Goal: Information Seeking & Learning: Understand process/instructions

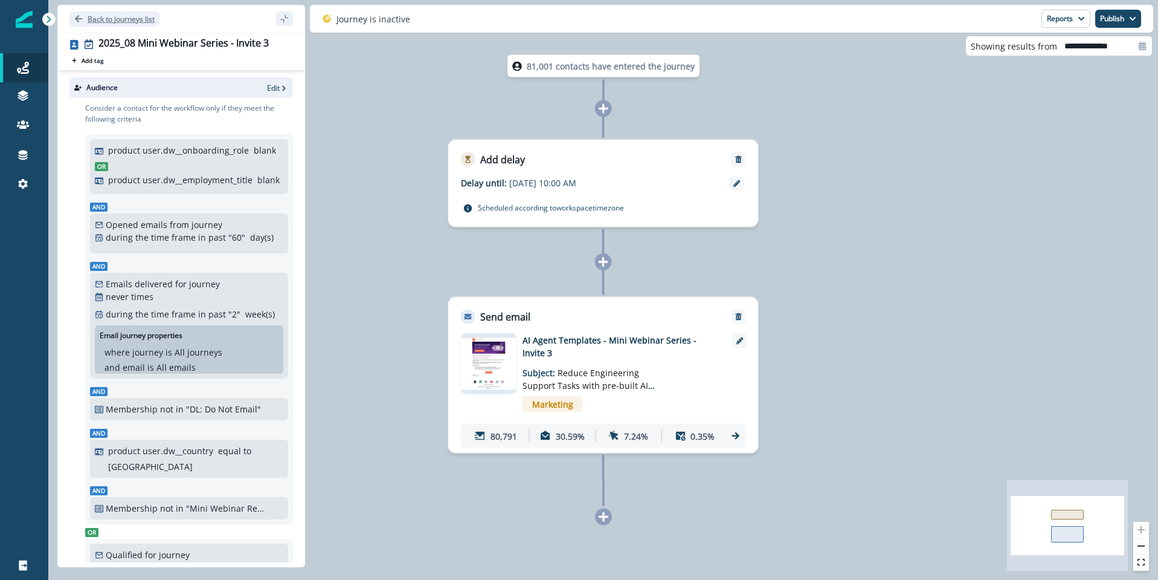
click at [74, 16] on icon "Go back" at bounding box center [78, 19] width 8 height 8
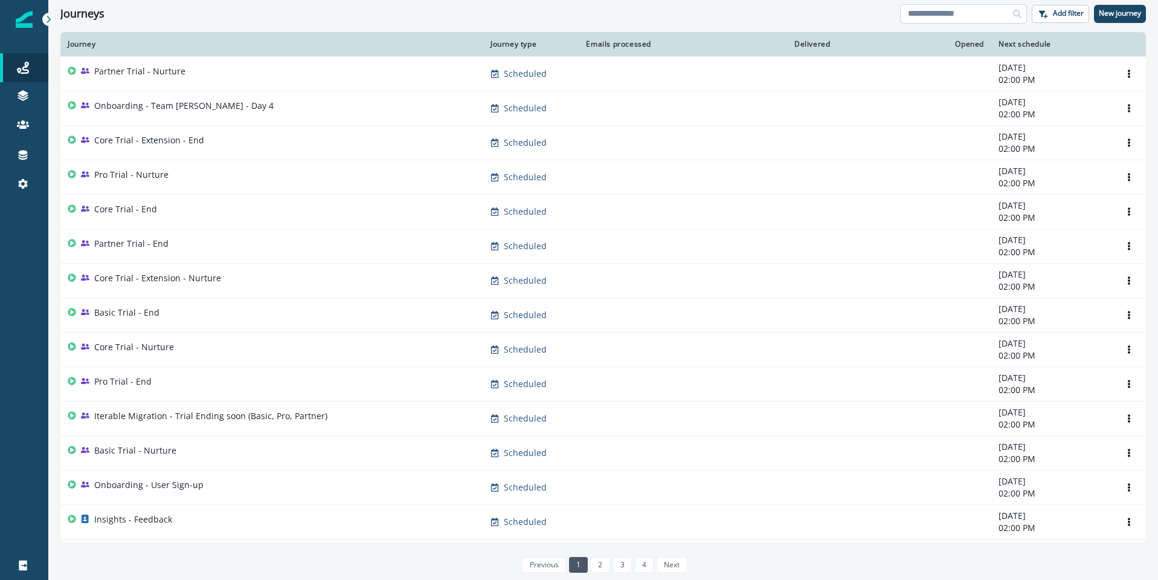
click at [923, 17] on input at bounding box center [963, 13] width 127 height 19
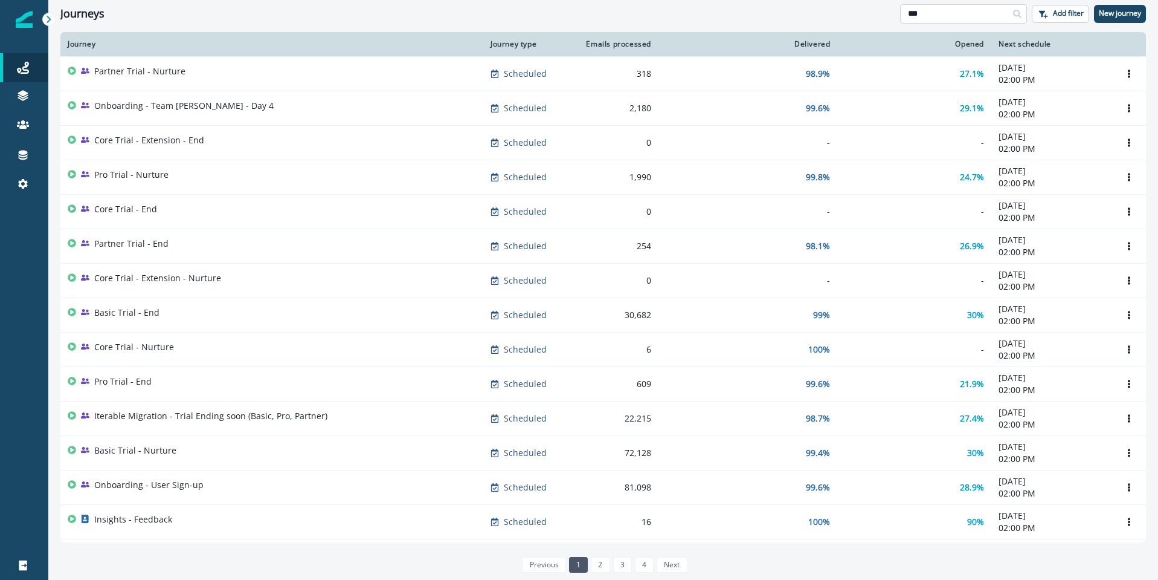
type input "***"
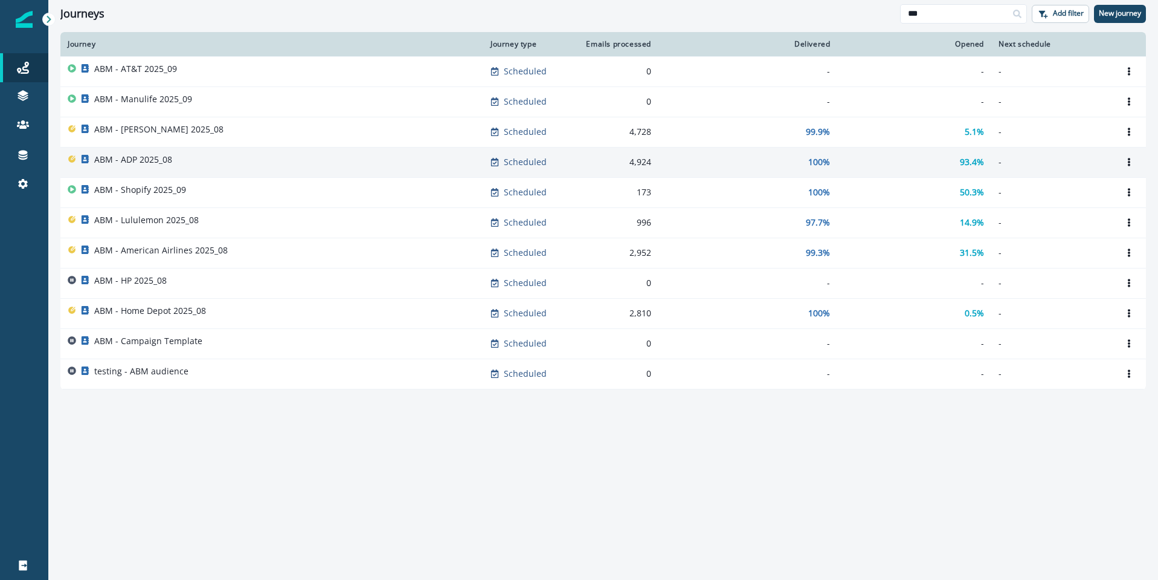
click at [137, 163] on p "ABM - ADP 2025_08" at bounding box center [133, 159] width 78 height 12
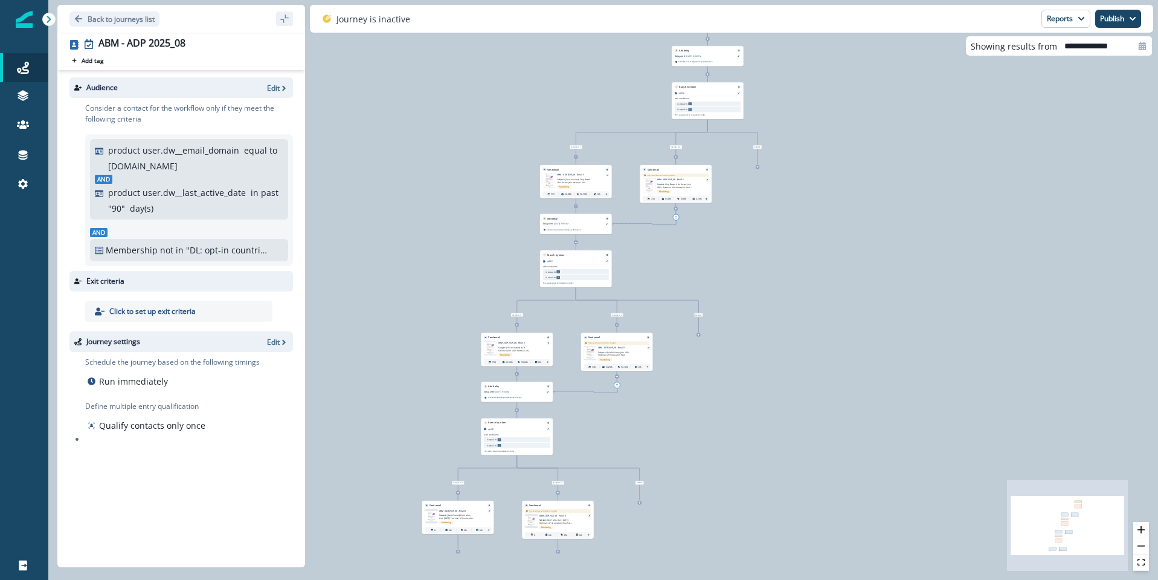
click at [526, 354] on div "Marketing" at bounding box center [522, 354] width 46 height 5
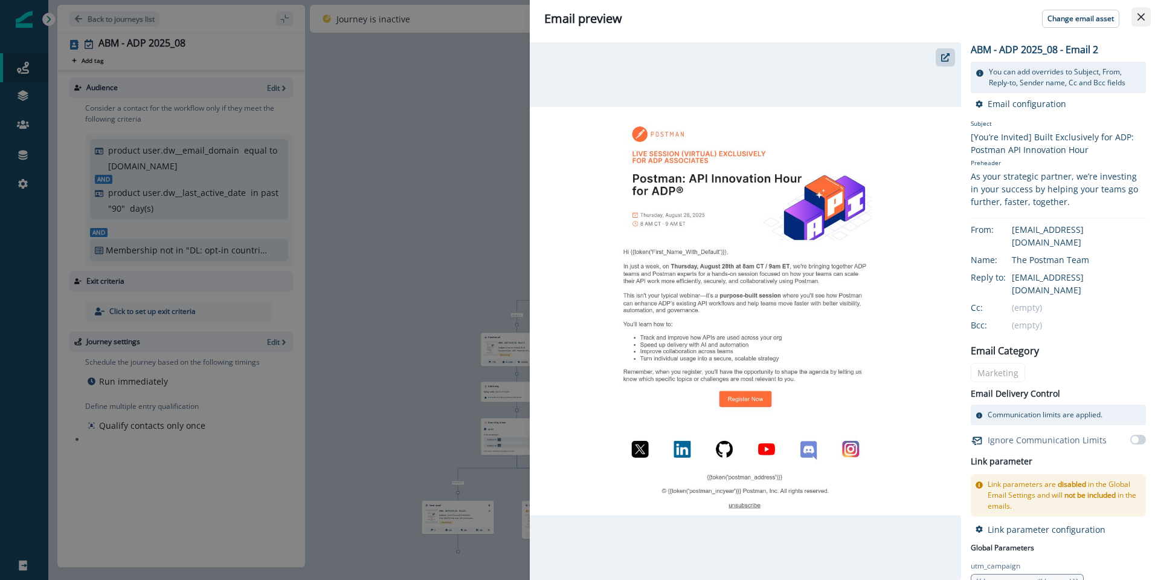
click at [1143, 21] on button "Close" at bounding box center [1141, 16] width 19 height 19
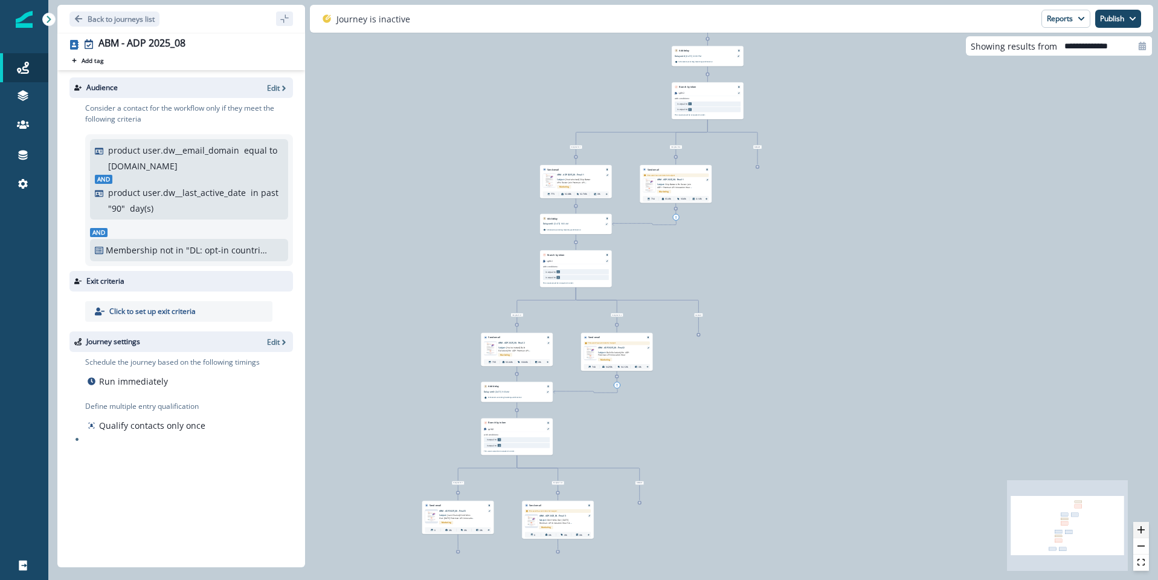
click at [1142, 522] on button "zoom in" at bounding box center [1142, 530] width 16 height 16
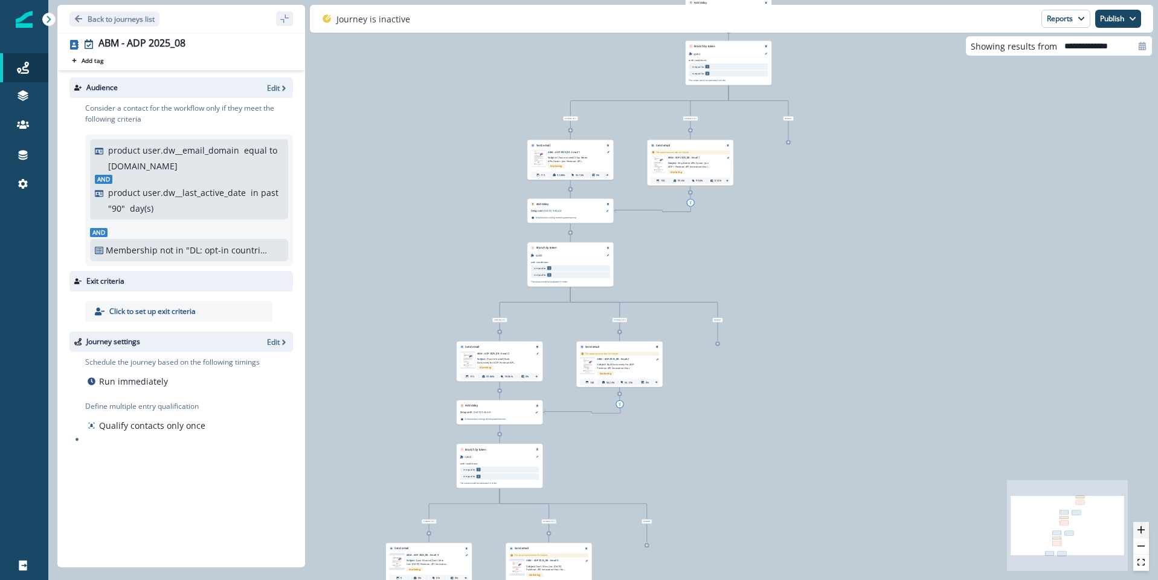
click at [1142, 522] on button "zoom in" at bounding box center [1142, 530] width 16 height 16
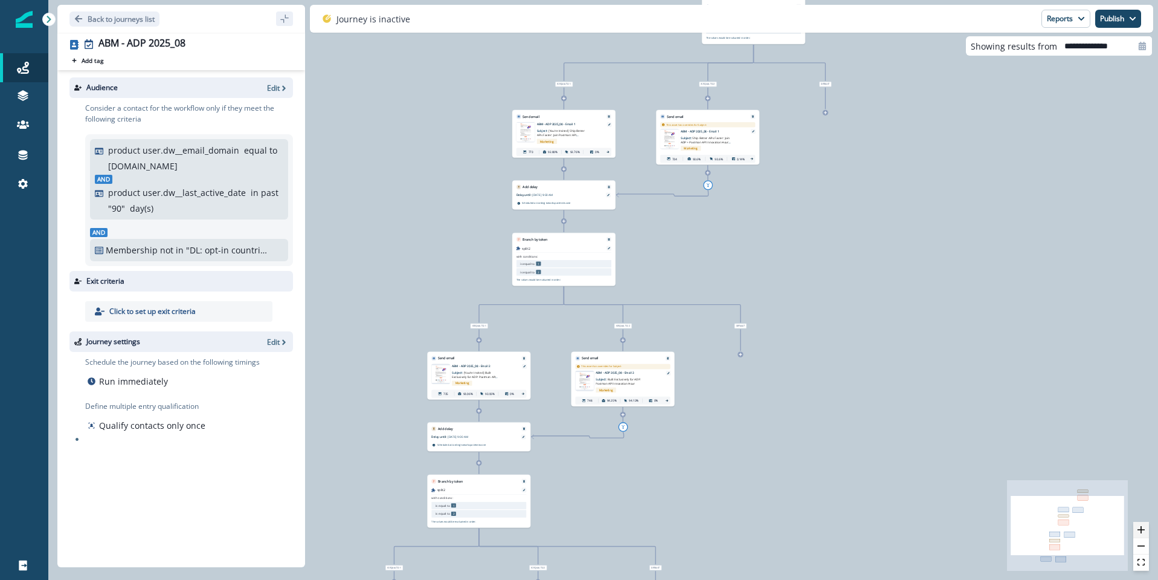
click at [1142, 522] on button "zoom in" at bounding box center [1142, 530] width 16 height 16
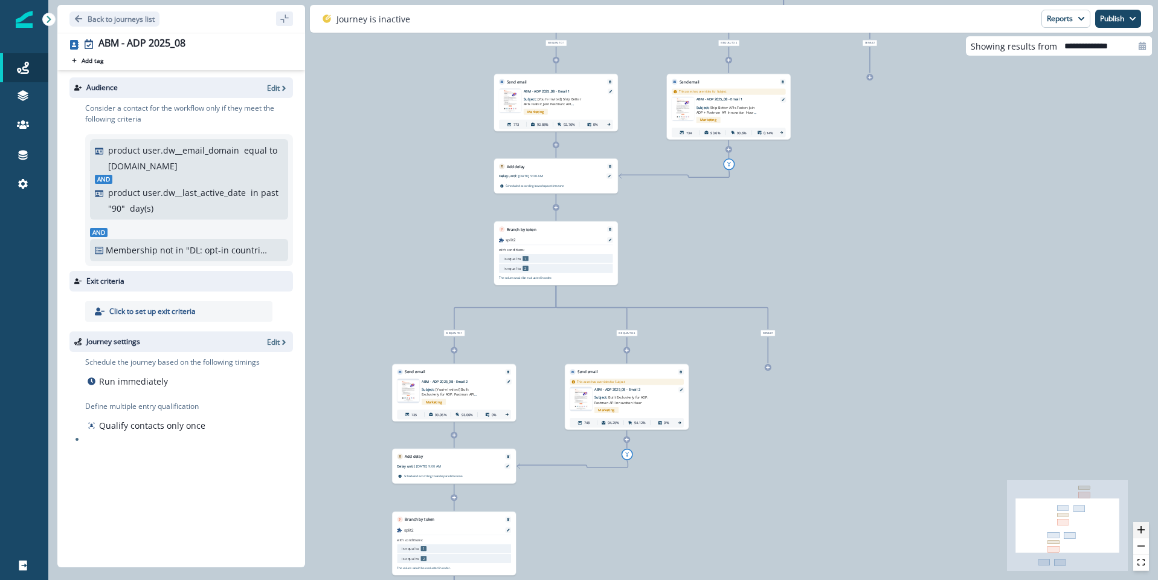
click at [1142, 522] on button "zoom in" at bounding box center [1142, 530] width 16 height 16
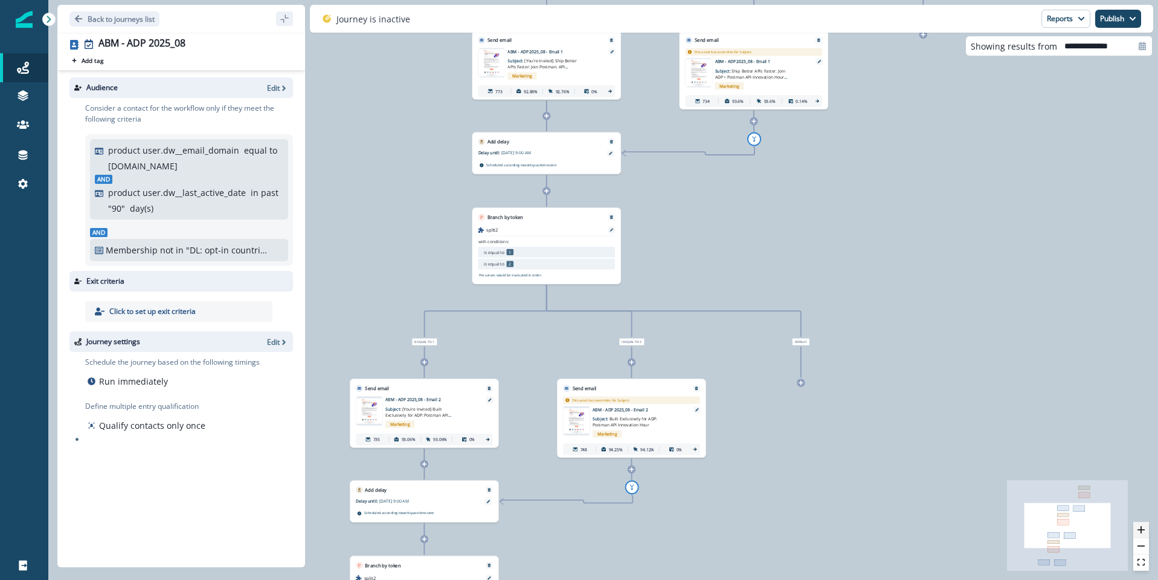
click at [1142, 522] on button "zoom in" at bounding box center [1142, 530] width 16 height 16
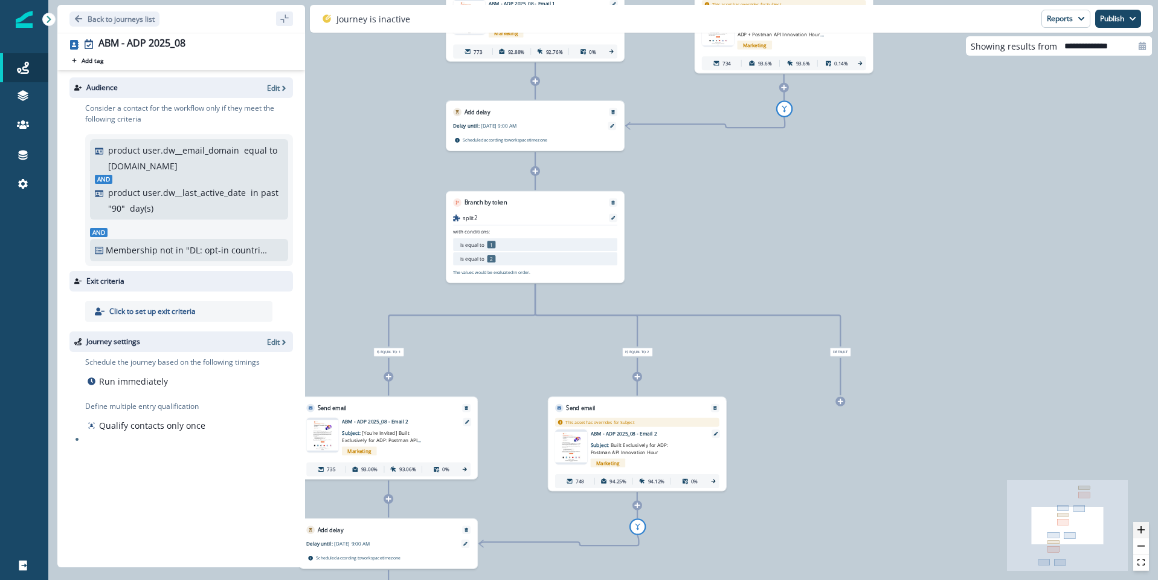
click at [1142, 522] on button "zoom in" at bounding box center [1142, 530] width 16 height 16
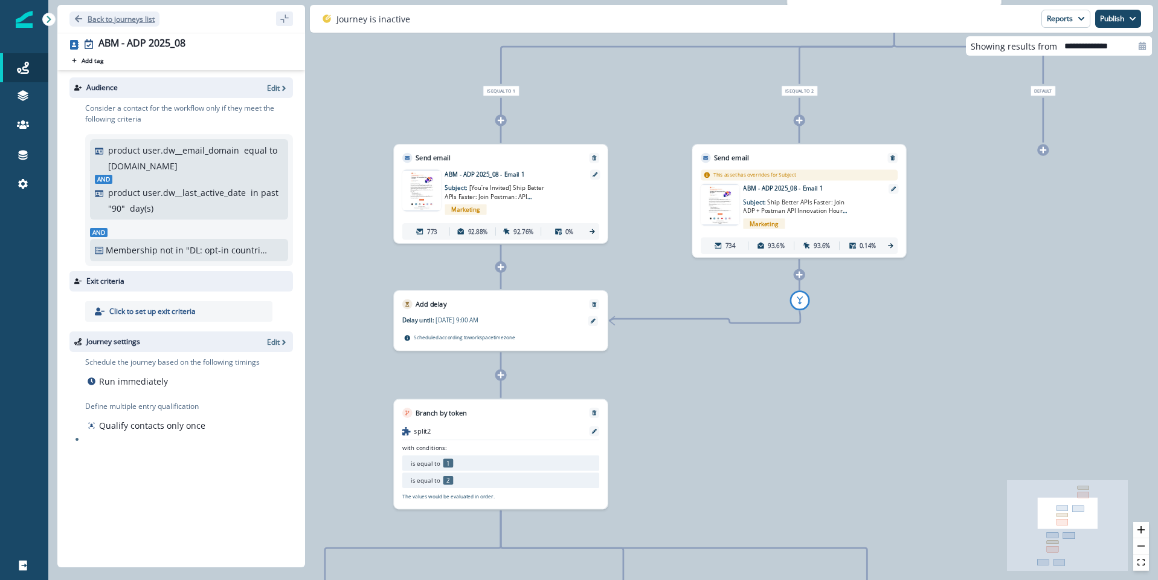
click at [75, 16] on icon "Go back" at bounding box center [78, 19] width 8 height 8
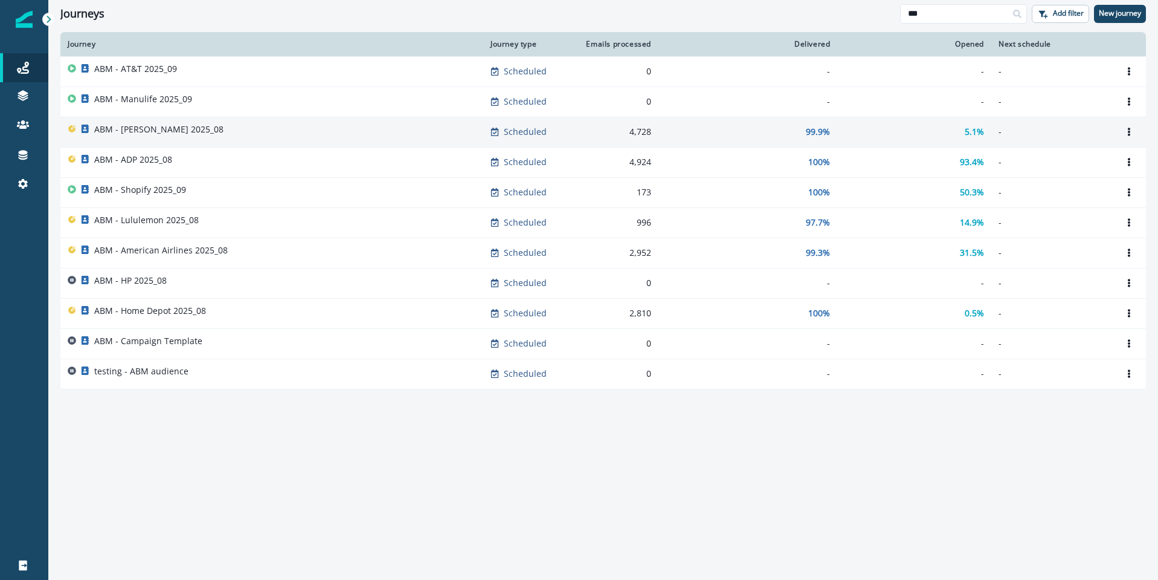
click at [147, 126] on p "ABM - Koch 2025_08" at bounding box center [158, 129] width 129 height 12
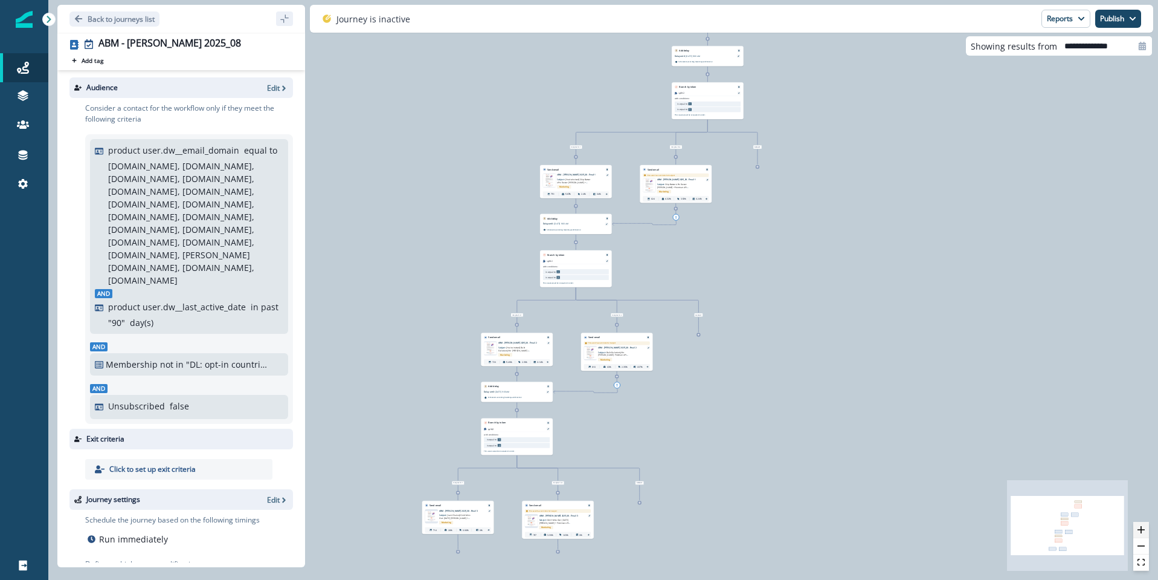
click at [1142, 530] on icon "zoom in" at bounding box center [1141, 529] width 7 height 7
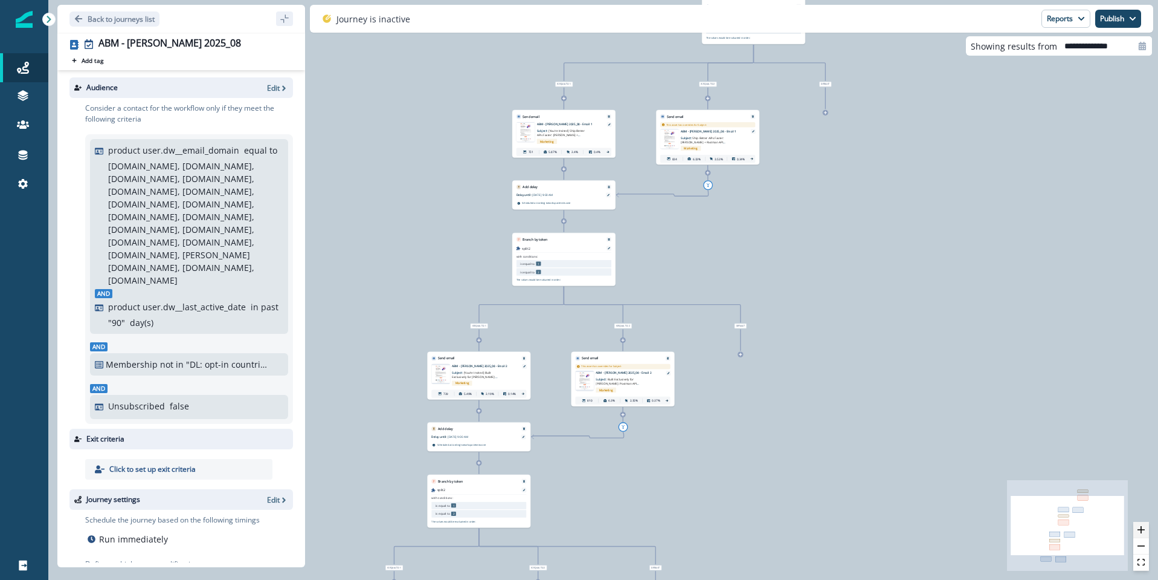
click at [1142, 530] on icon "zoom in" at bounding box center [1141, 529] width 7 height 7
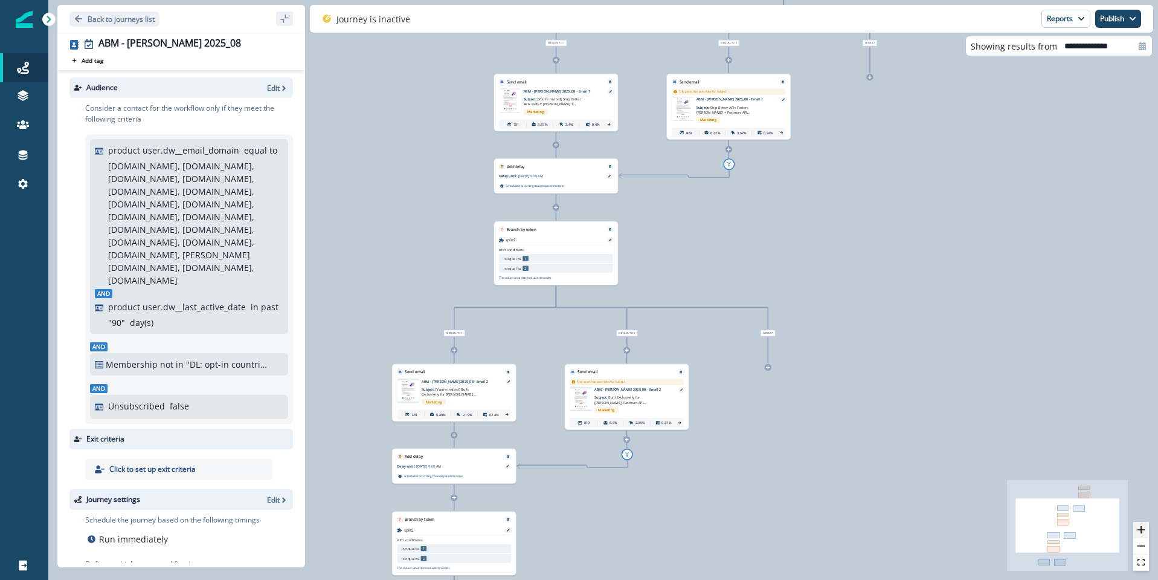
click at [1142, 530] on icon "zoom in" at bounding box center [1141, 529] width 7 height 7
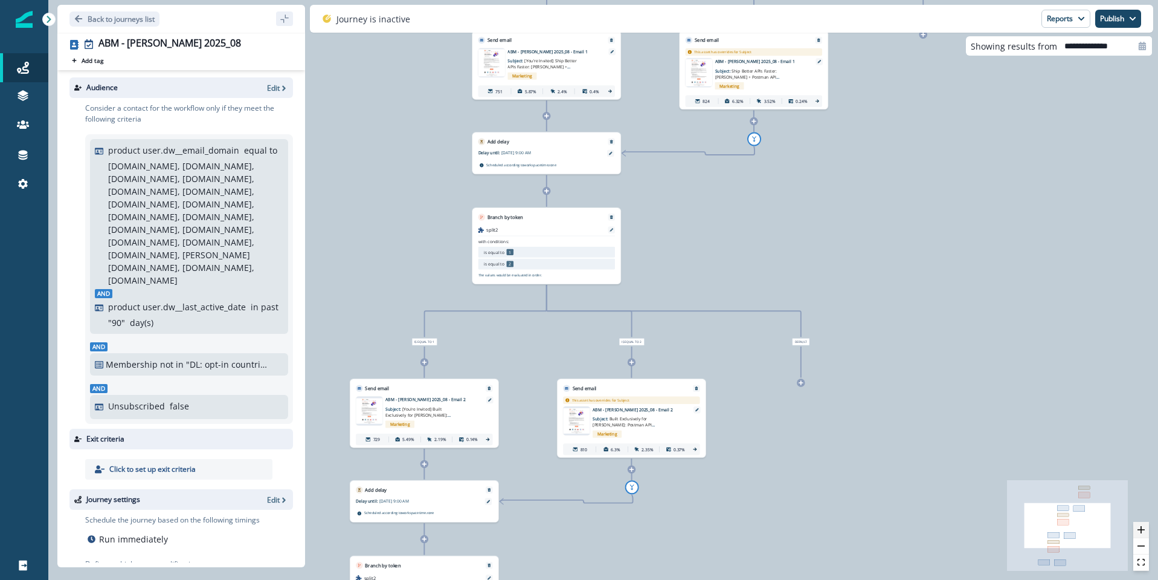
click at [1142, 530] on icon "zoom in" at bounding box center [1141, 529] width 7 height 7
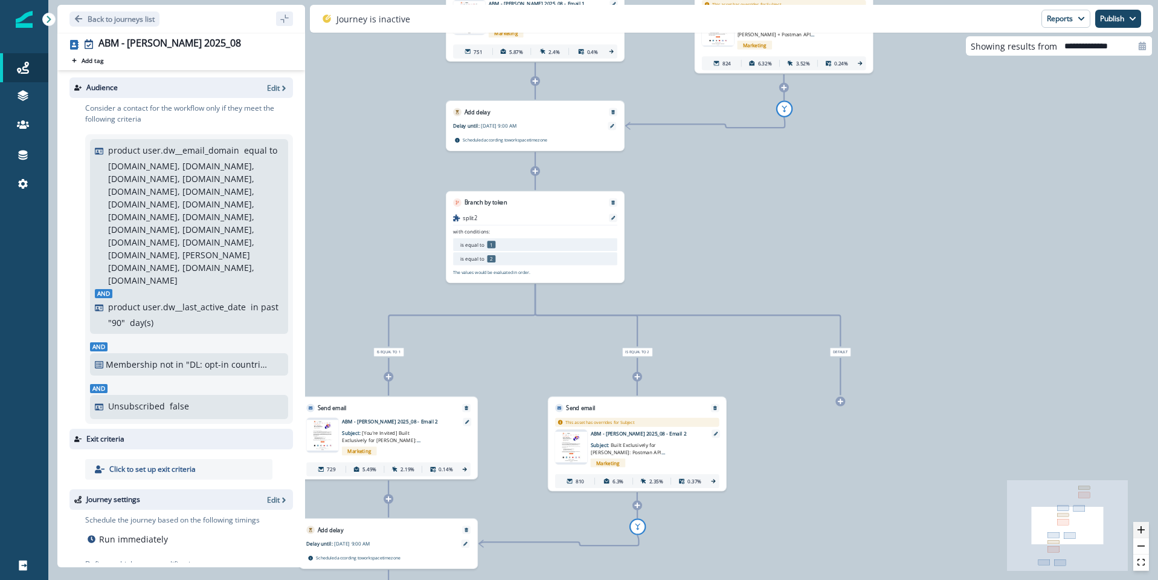
click at [1142, 530] on icon "zoom in" at bounding box center [1141, 529] width 7 height 7
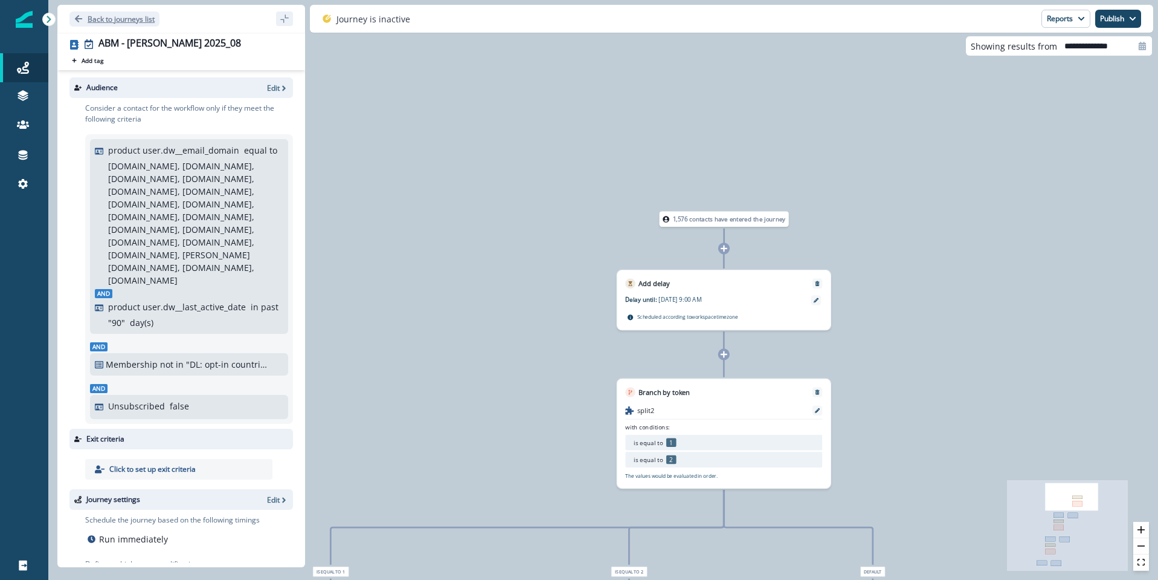
click at [77, 22] on button "Back to journeys list" at bounding box center [114, 18] width 90 height 15
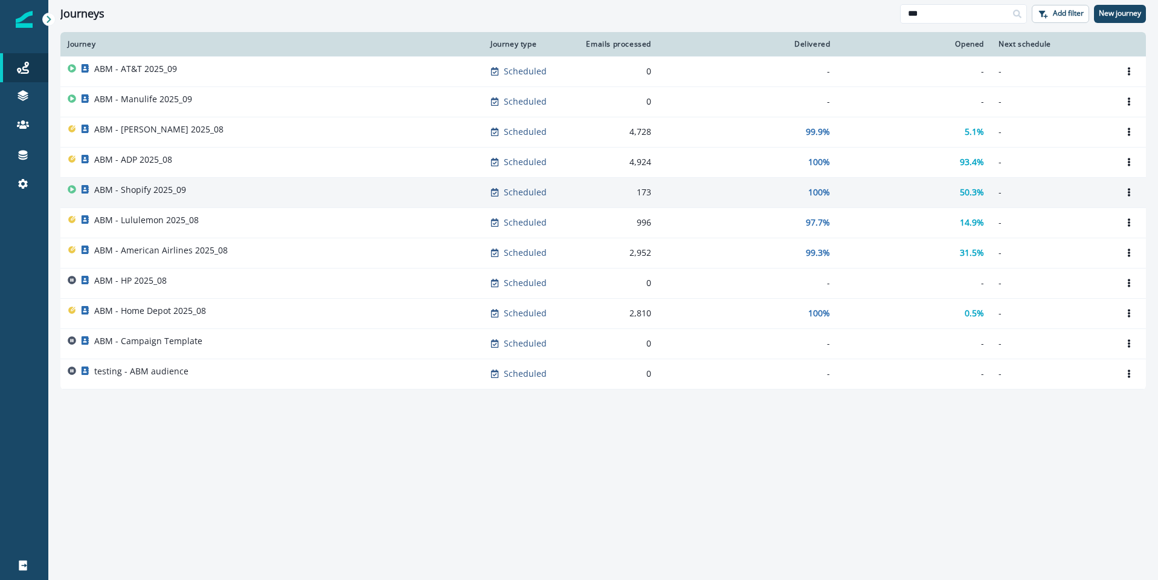
click at [159, 187] on p "ABM - Shopify 2025_09" at bounding box center [140, 190] width 92 height 12
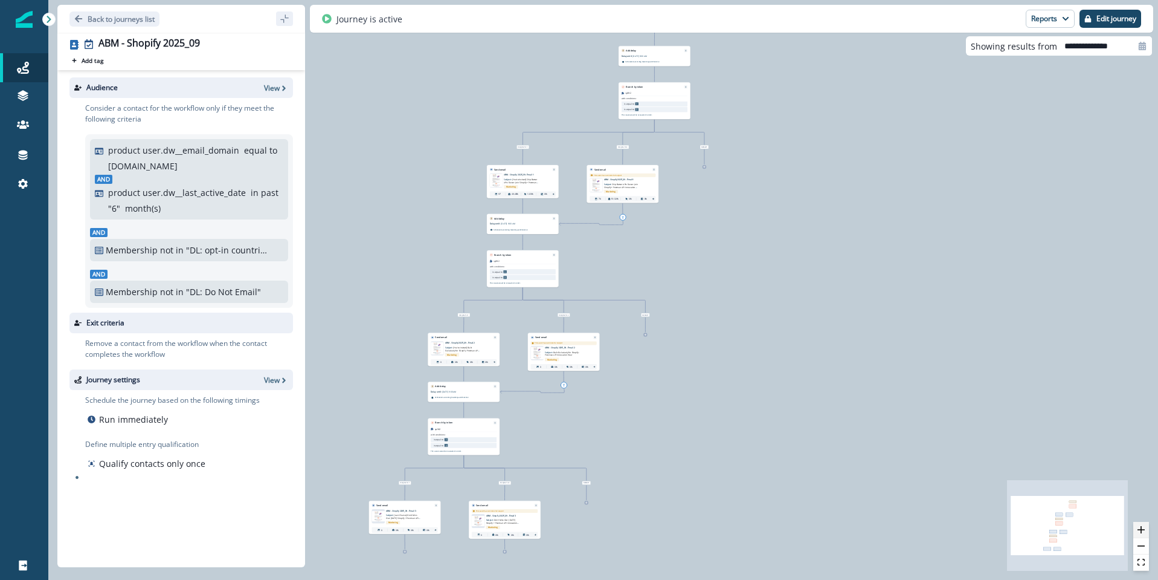
click at [1143, 531] on icon "zoom in" at bounding box center [1141, 529] width 7 height 7
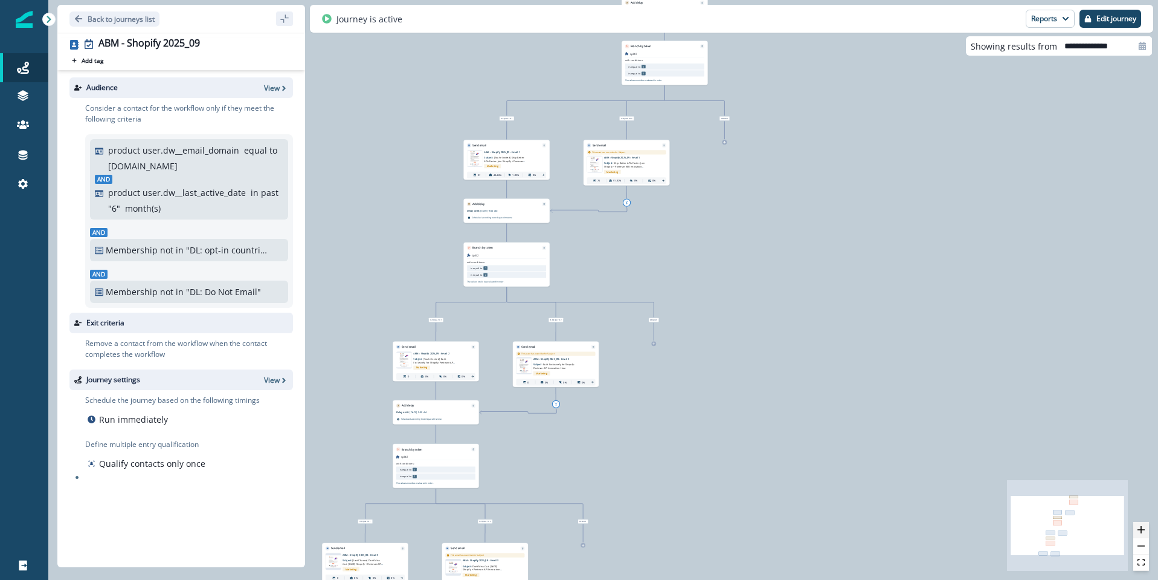
click at [1143, 531] on icon "zoom in" at bounding box center [1141, 529] width 7 height 7
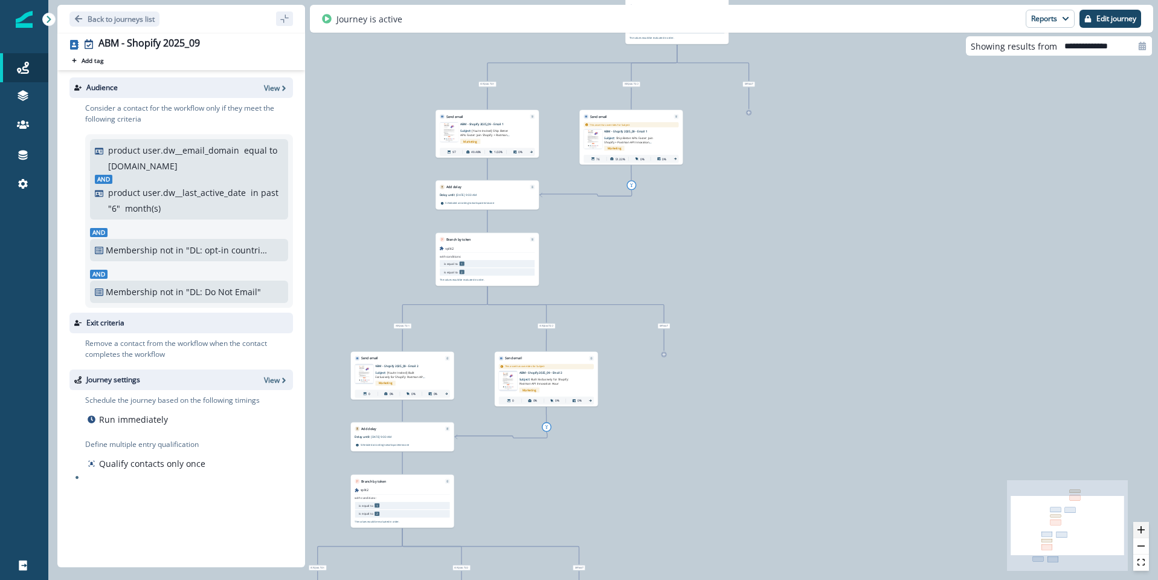
click at [1143, 531] on icon "zoom in" at bounding box center [1141, 529] width 7 height 7
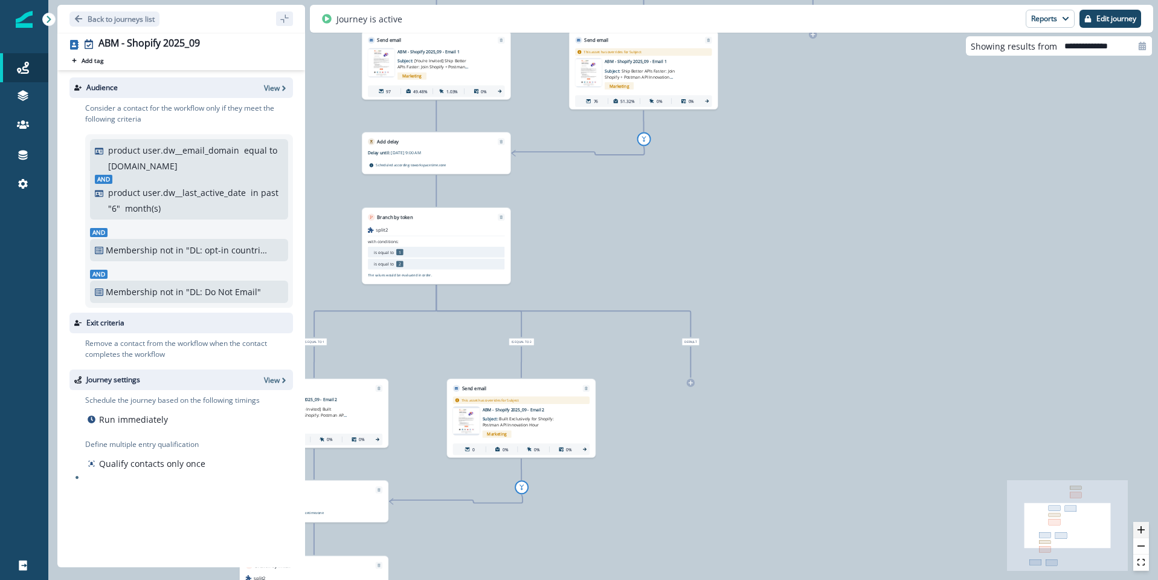
click at [1143, 531] on icon "zoom in" at bounding box center [1141, 529] width 7 height 7
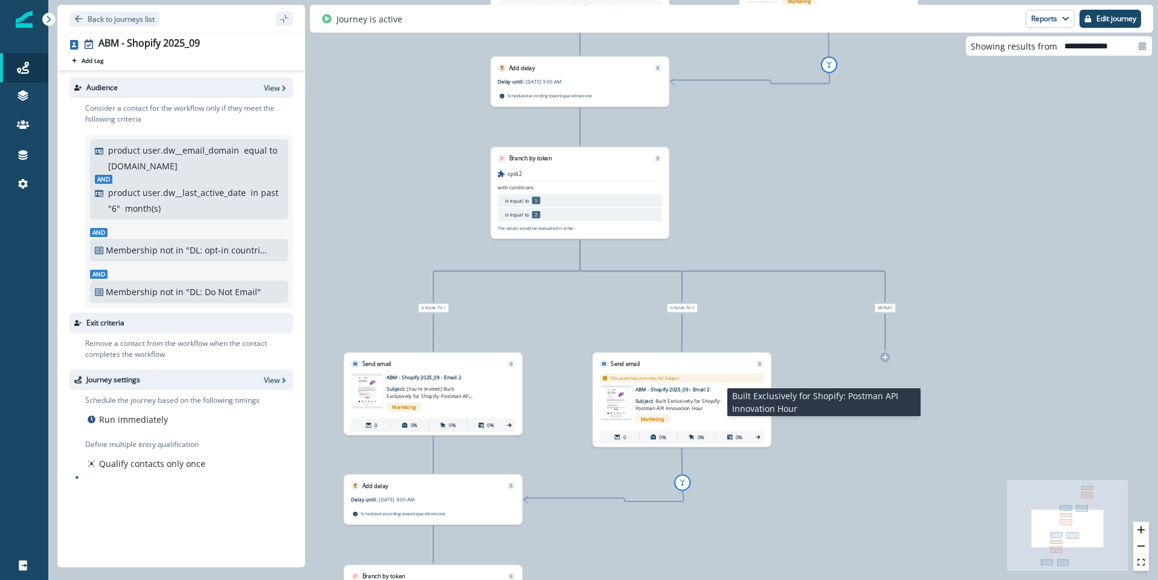
click at [667, 395] on p "Subject: Built Exclusively for Shopify: Postman API Innovation Hour" at bounding box center [679, 401] width 87 height 19
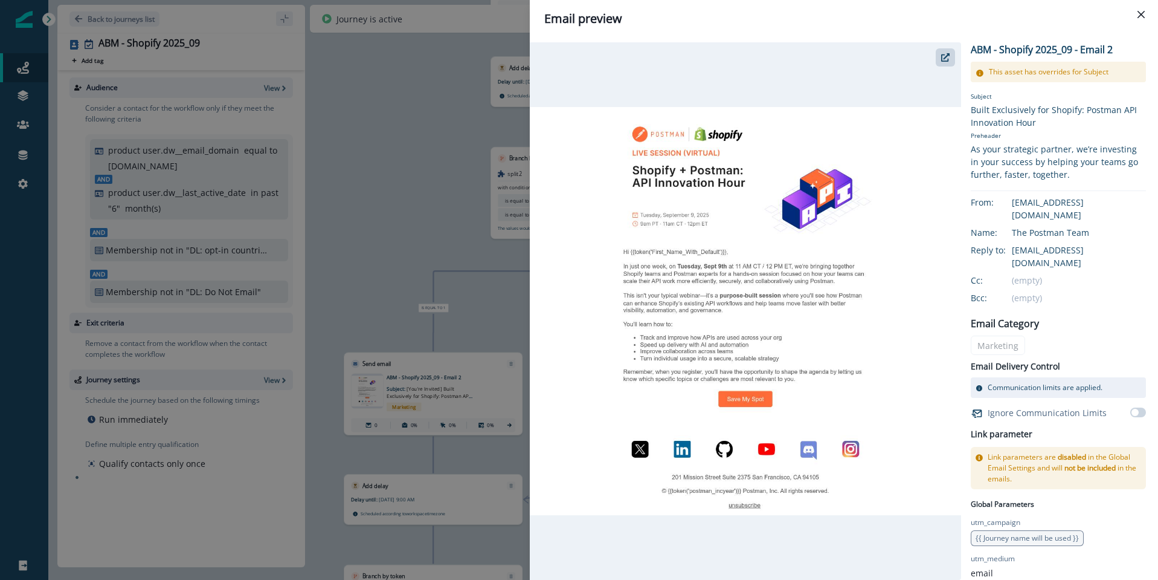
drag, startPoint x: 1141, startPoint y: 13, endPoint x: 1074, endPoint y: 139, distance: 142.5
click at [1140, 15] on icon "Close" at bounding box center [1141, 14] width 7 height 7
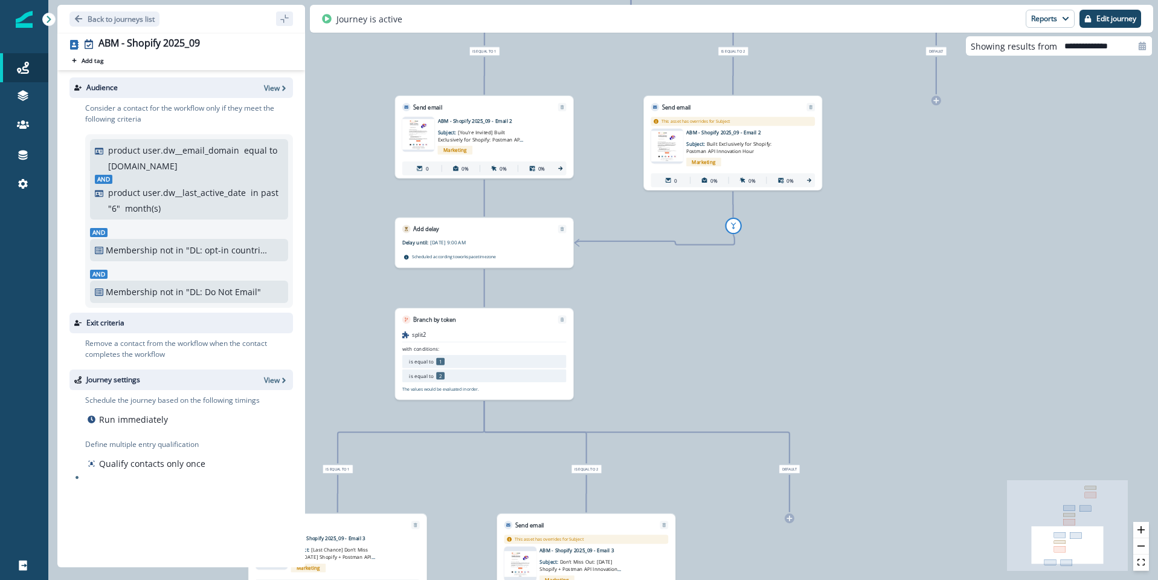
click at [584, 553] on p "ABM - Shopify 2025_09 - Email 3" at bounding box center [595, 549] width 111 height 7
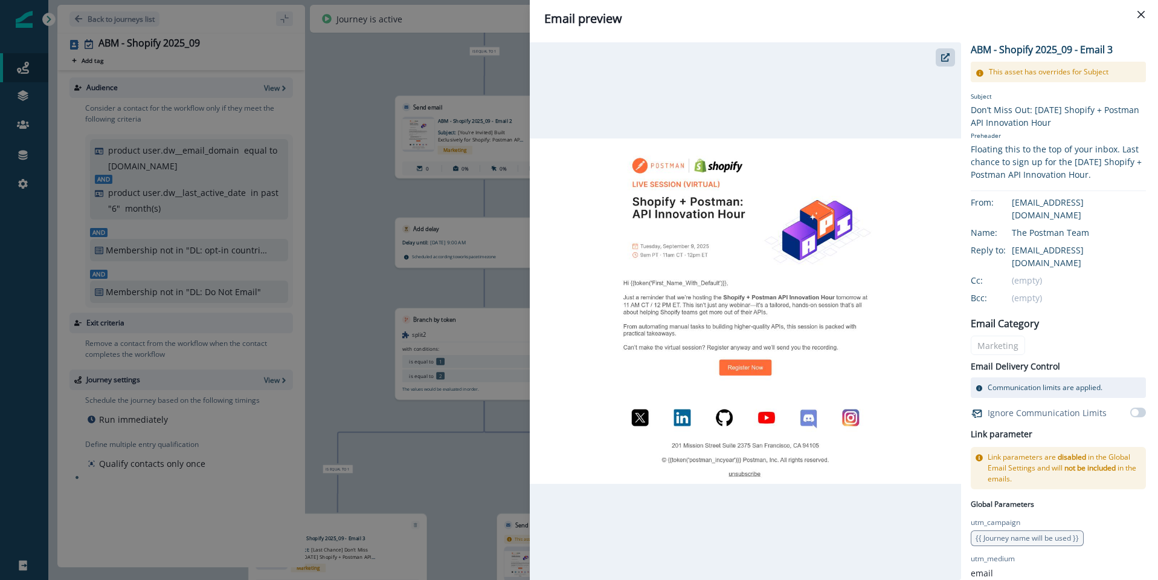
drag, startPoint x: 999, startPoint y: 110, endPoint x: 1103, endPoint y: 118, distance: 104.9
click at [1103, 118] on div "Don’t Miss Out: Tomorrow’s Shopify + Postman API Innovation Hour" at bounding box center [1058, 115] width 175 height 25
copy div "Don’t Miss Out: Tomorrow’s Shopify + Postman API Innovation Hour"
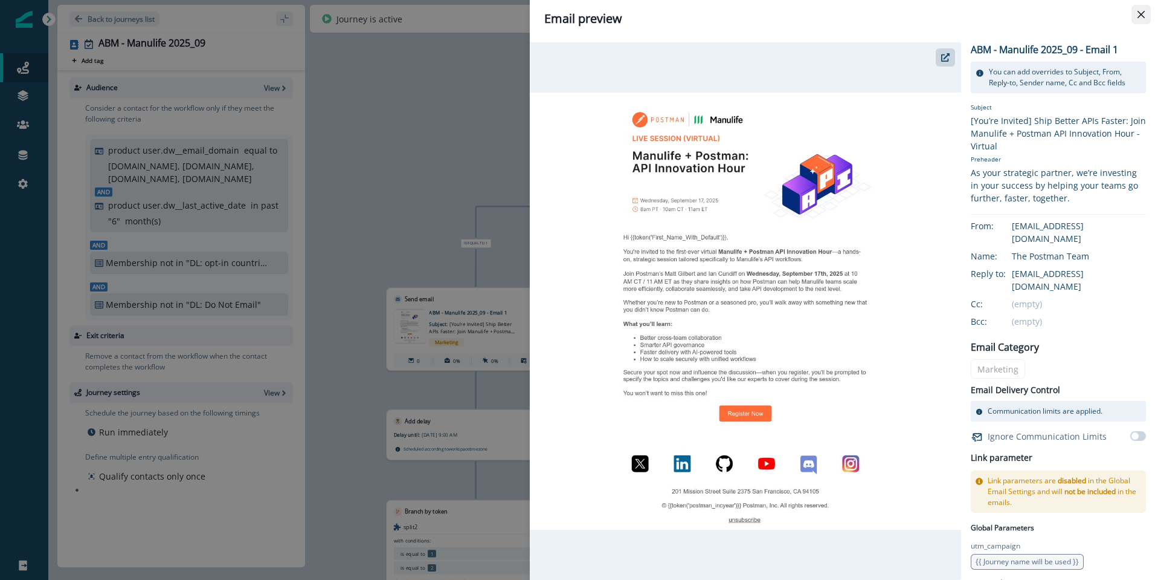
click at [1136, 12] on button "Close" at bounding box center [1141, 14] width 19 height 19
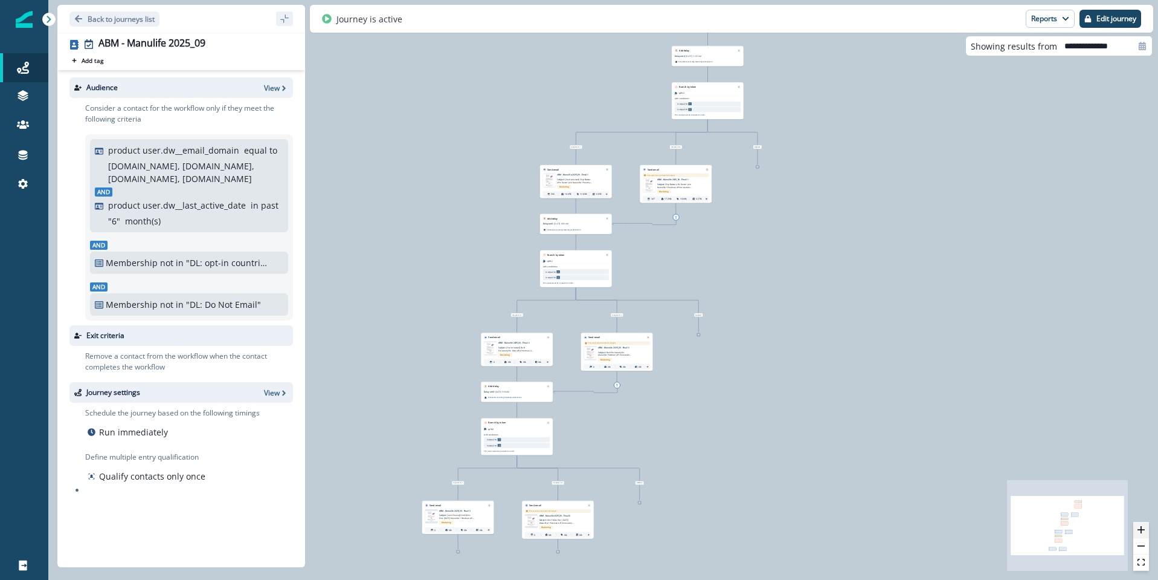
click at [1145, 529] on button "zoom in" at bounding box center [1142, 530] width 16 height 16
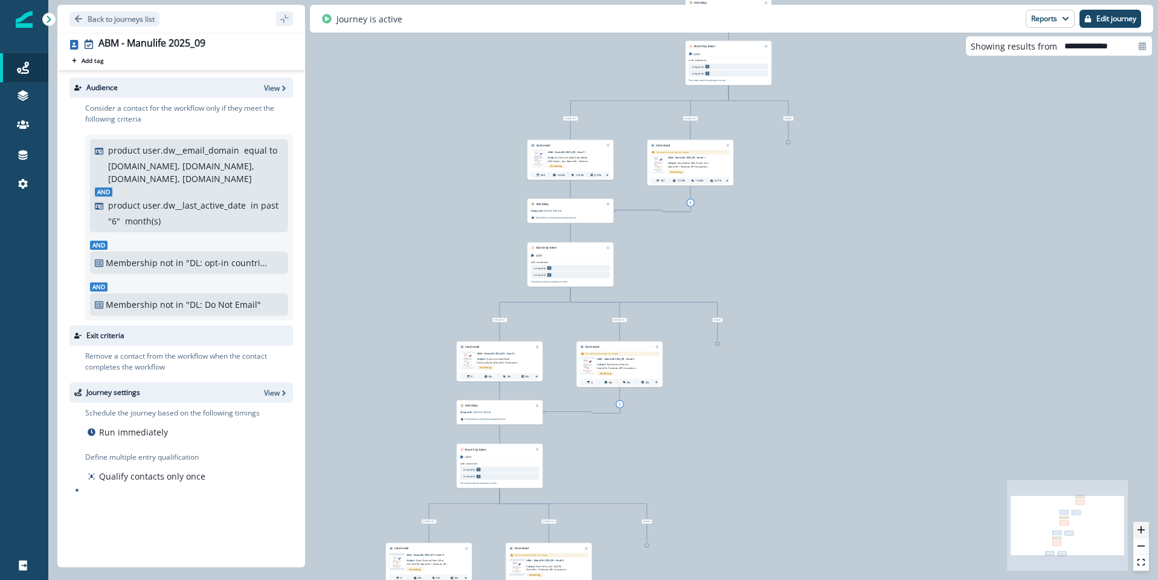
click at [1145, 529] on button "zoom in" at bounding box center [1142, 530] width 16 height 16
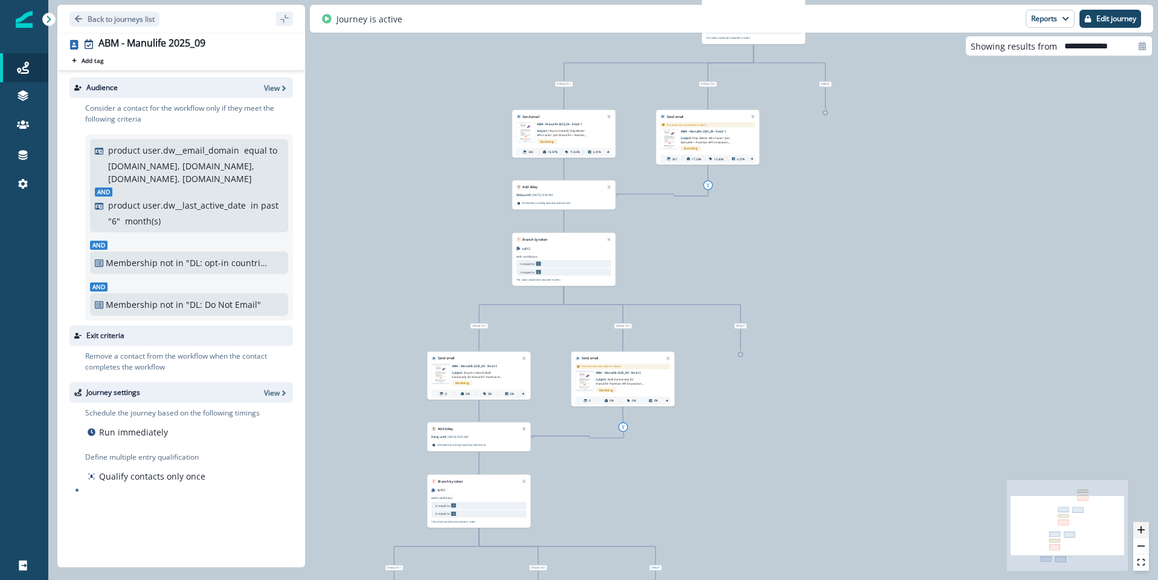
click at [1145, 529] on button "zoom in" at bounding box center [1142, 530] width 16 height 16
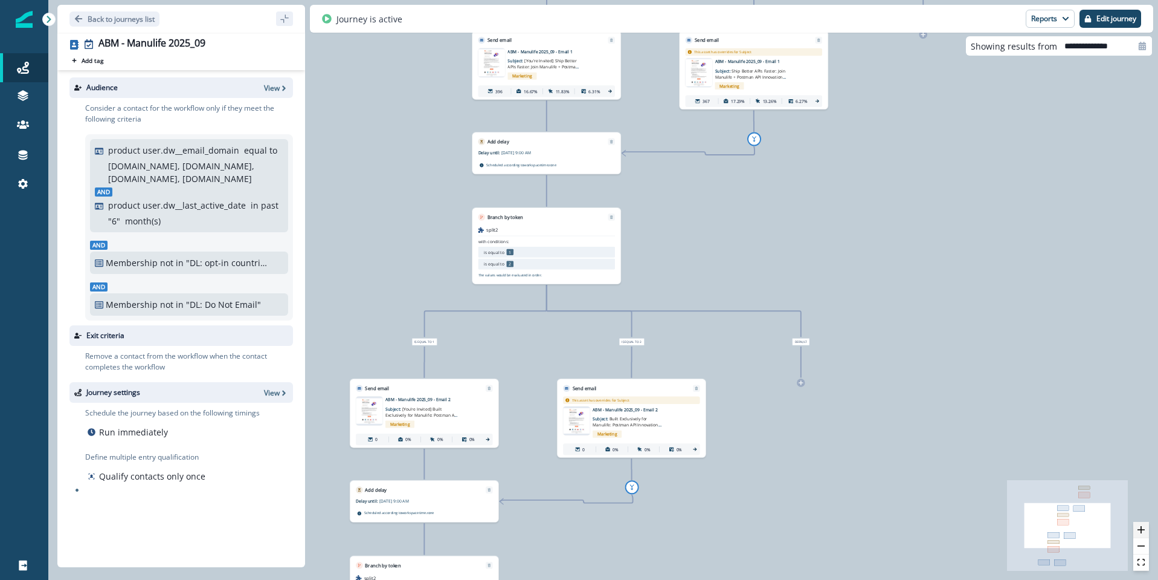
click at [1145, 529] on button "zoom in" at bounding box center [1142, 530] width 16 height 16
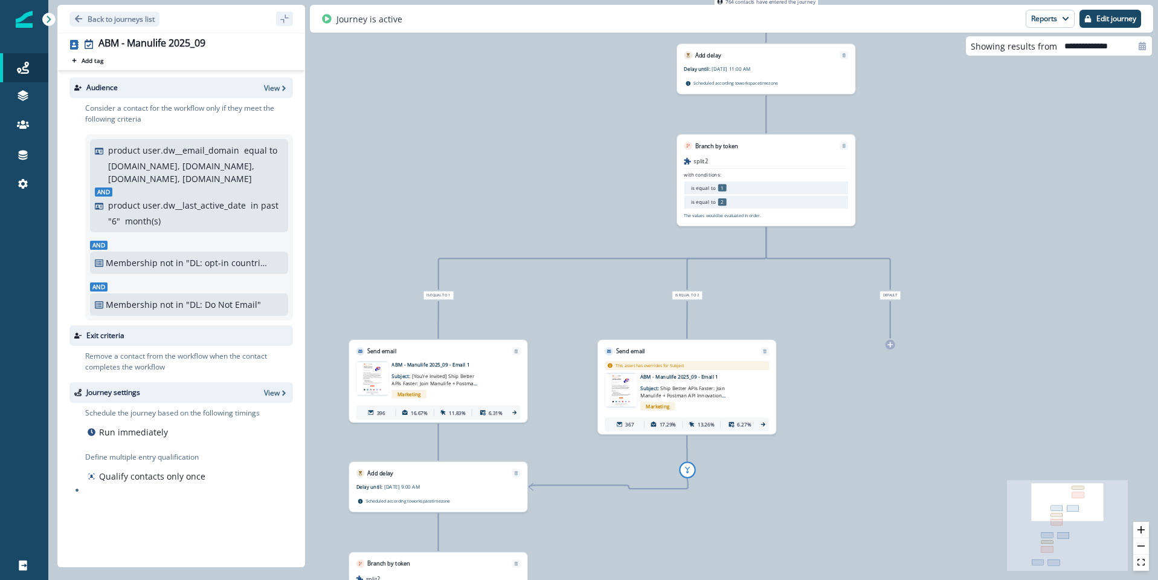
click at [377, 373] on img at bounding box center [373, 378] width 33 height 33
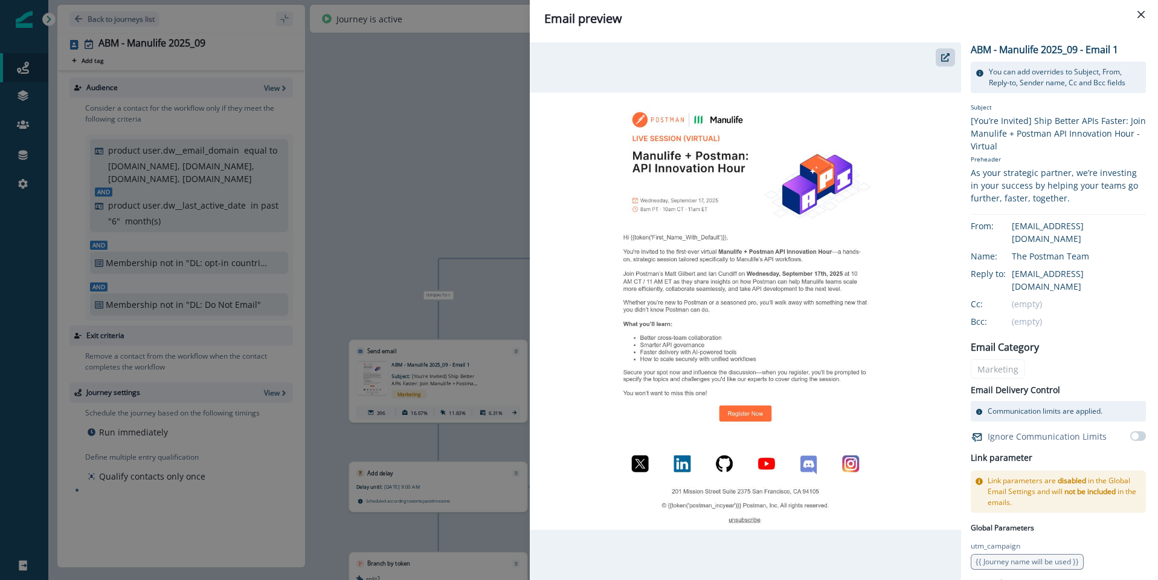
click at [642, 181] on img at bounding box center [745, 310] width 431 height 437
click at [720, 172] on img at bounding box center [745, 310] width 431 height 437
click at [948, 57] on icon "button" at bounding box center [946, 57] width 8 height 8
click at [1140, 16] on icon "Close" at bounding box center [1141, 14] width 7 height 7
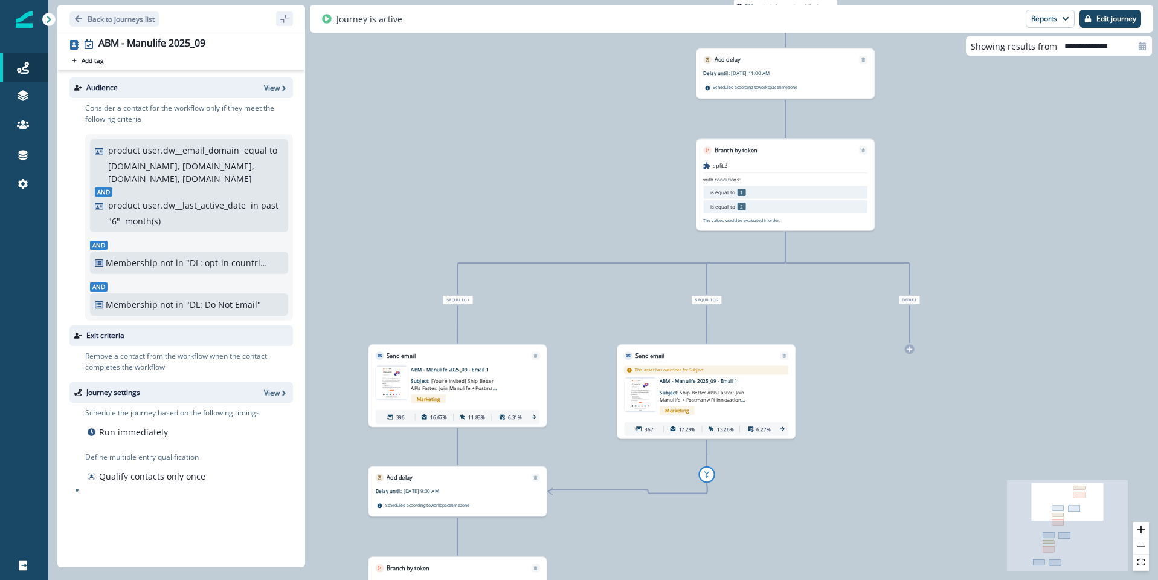
click at [531, 416] on icon at bounding box center [534, 416] width 6 height 6
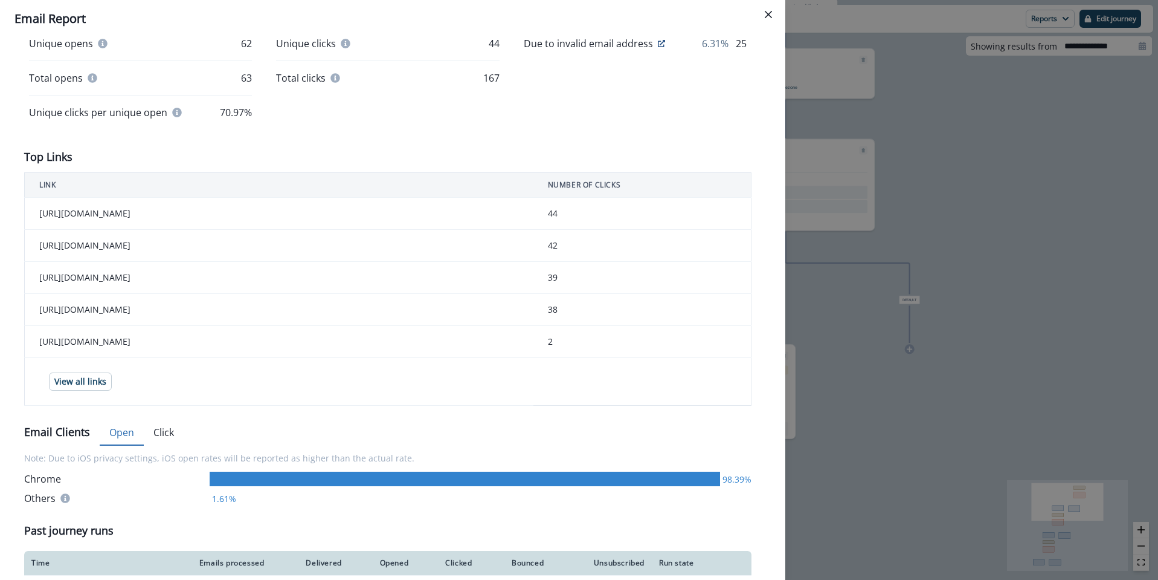
scroll to position [331, 0]
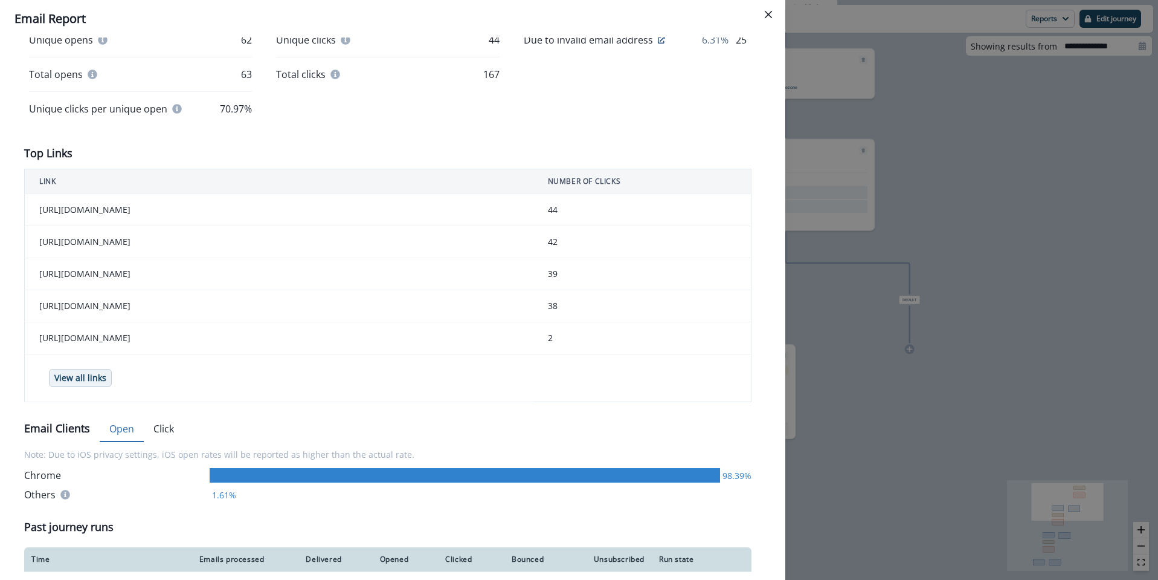
click at [76, 377] on p "View all links" at bounding box center [80, 378] width 52 height 10
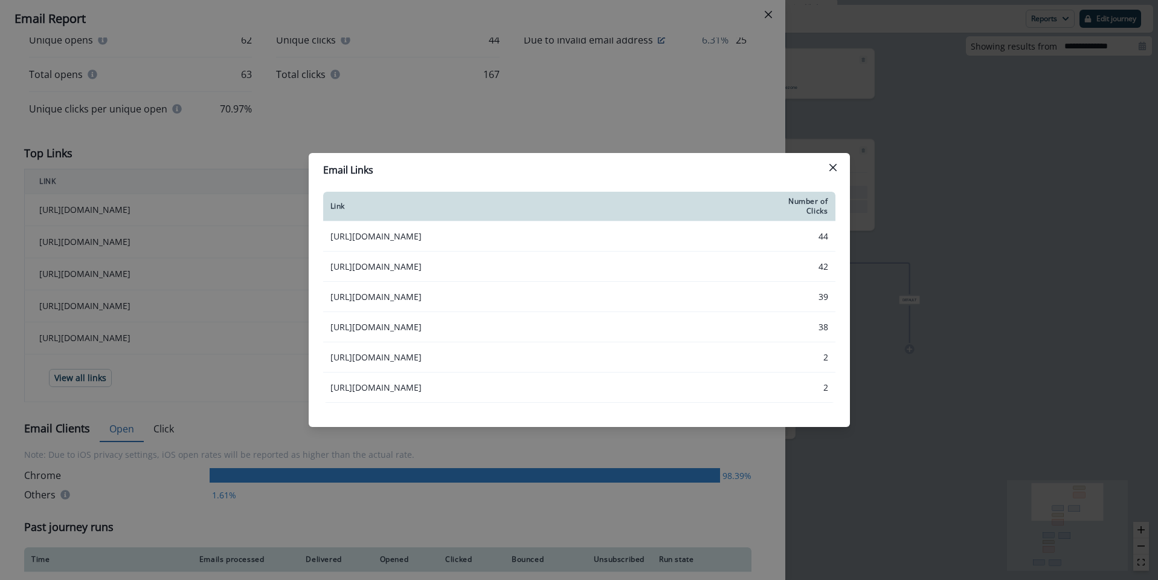
click at [832, 164] on icon "Close" at bounding box center [833, 167] width 7 height 7
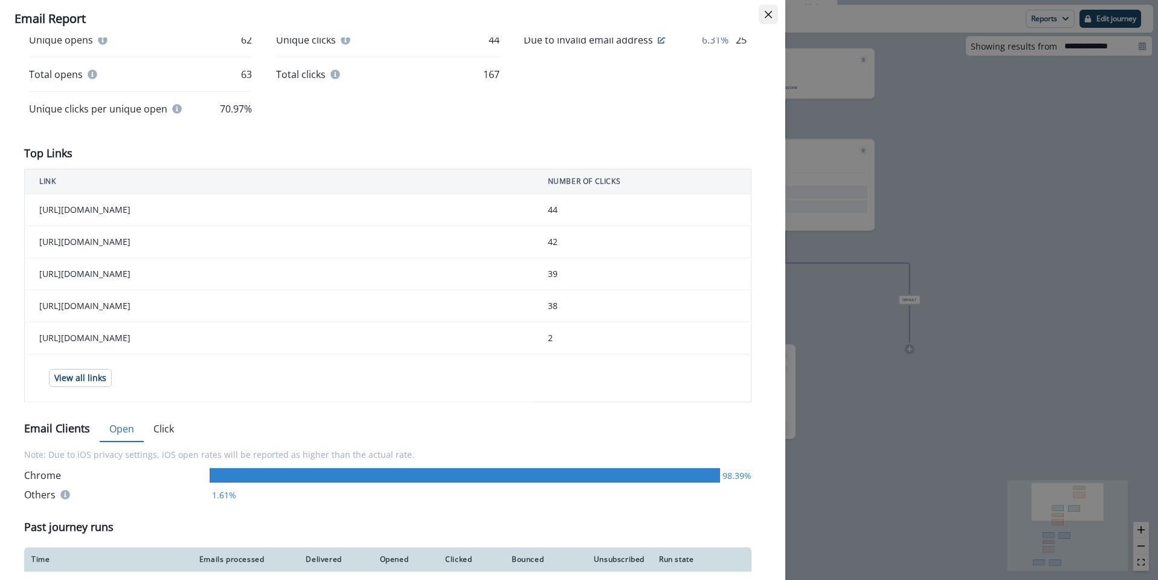
click at [769, 16] on icon "Close" at bounding box center [768, 14] width 7 height 7
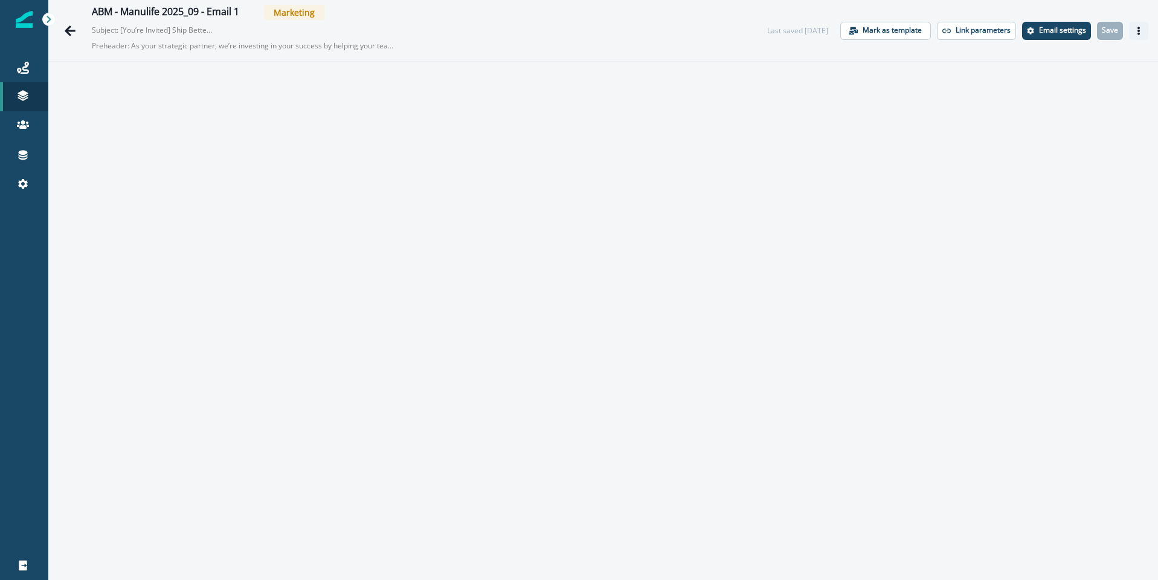
click at [1142, 32] on icon "Actions" at bounding box center [1139, 31] width 8 height 8
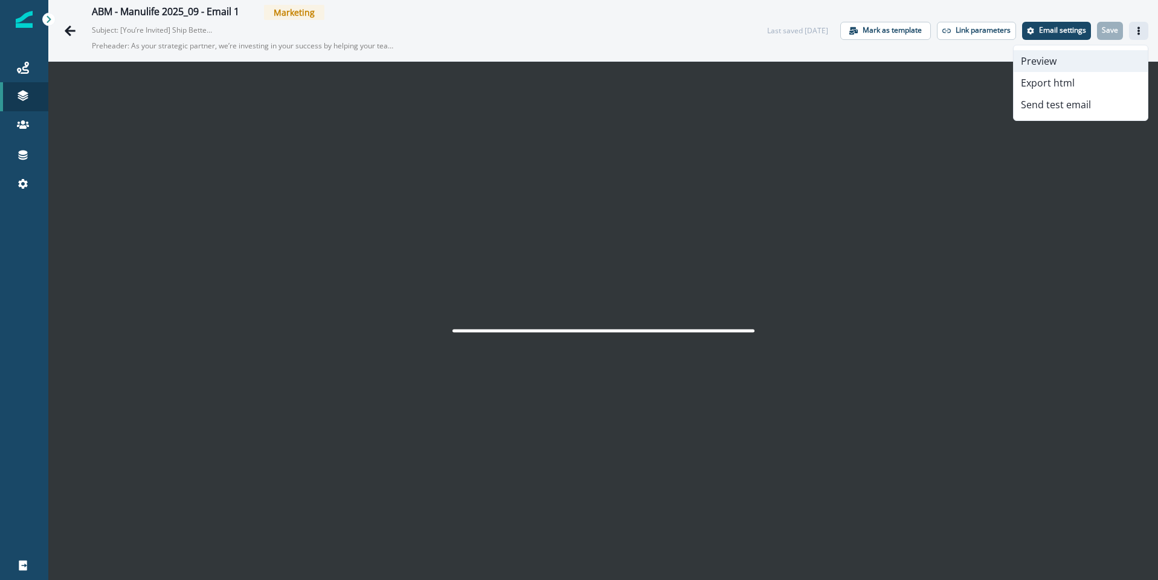
click at [1053, 65] on button "Preview" at bounding box center [1081, 61] width 134 height 22
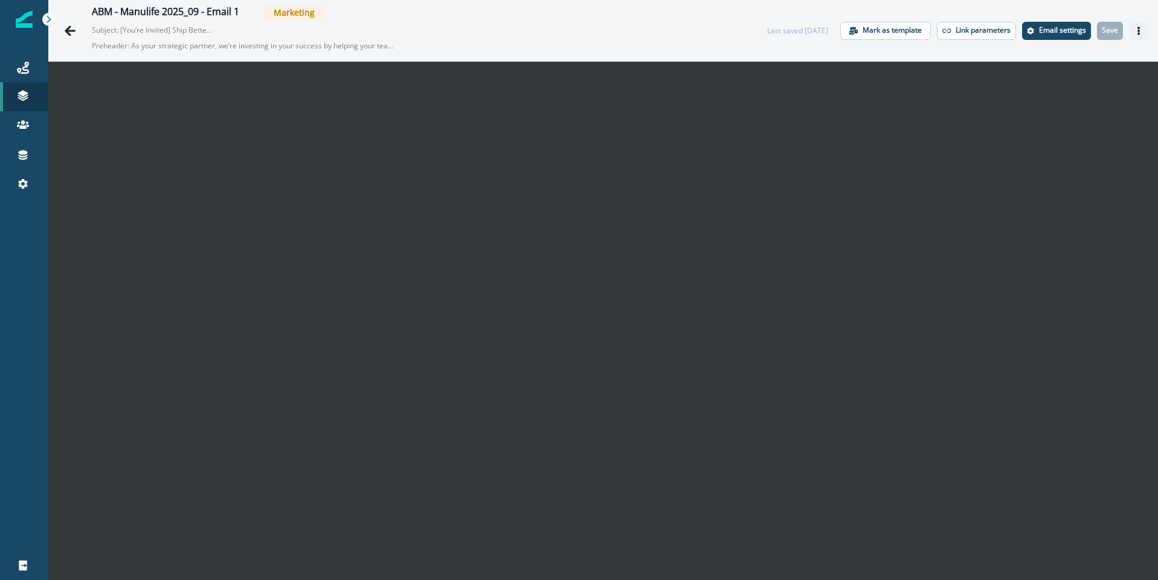
click at [1142, 29] on icon "Actions" at bounding box center [1139, 31] width 8 height 8
click at [1136, 29] on icon "Actions" at bounding box center [1139, 31] width 8 height 8
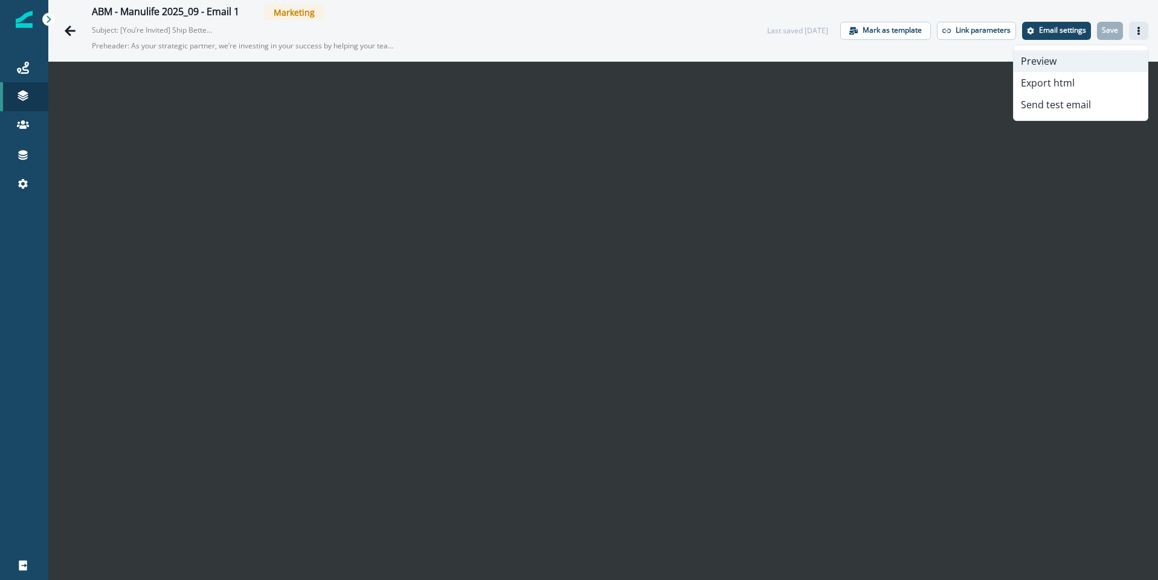
click at [1082, 58] on button "Preview" at bounding box center [1081, 61] width 134 height 22
